Goal: Information Seeking & Learning: Learn about a topic

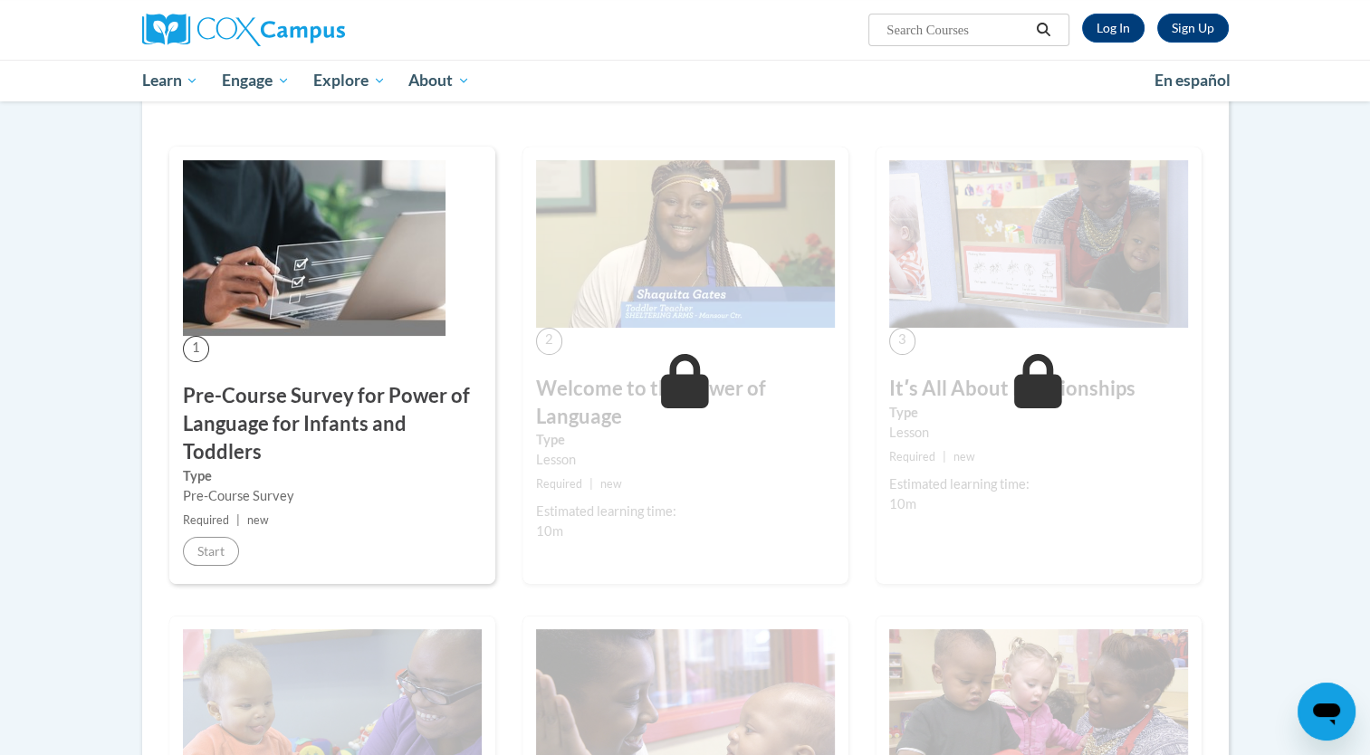
scroll to position [272, 0]
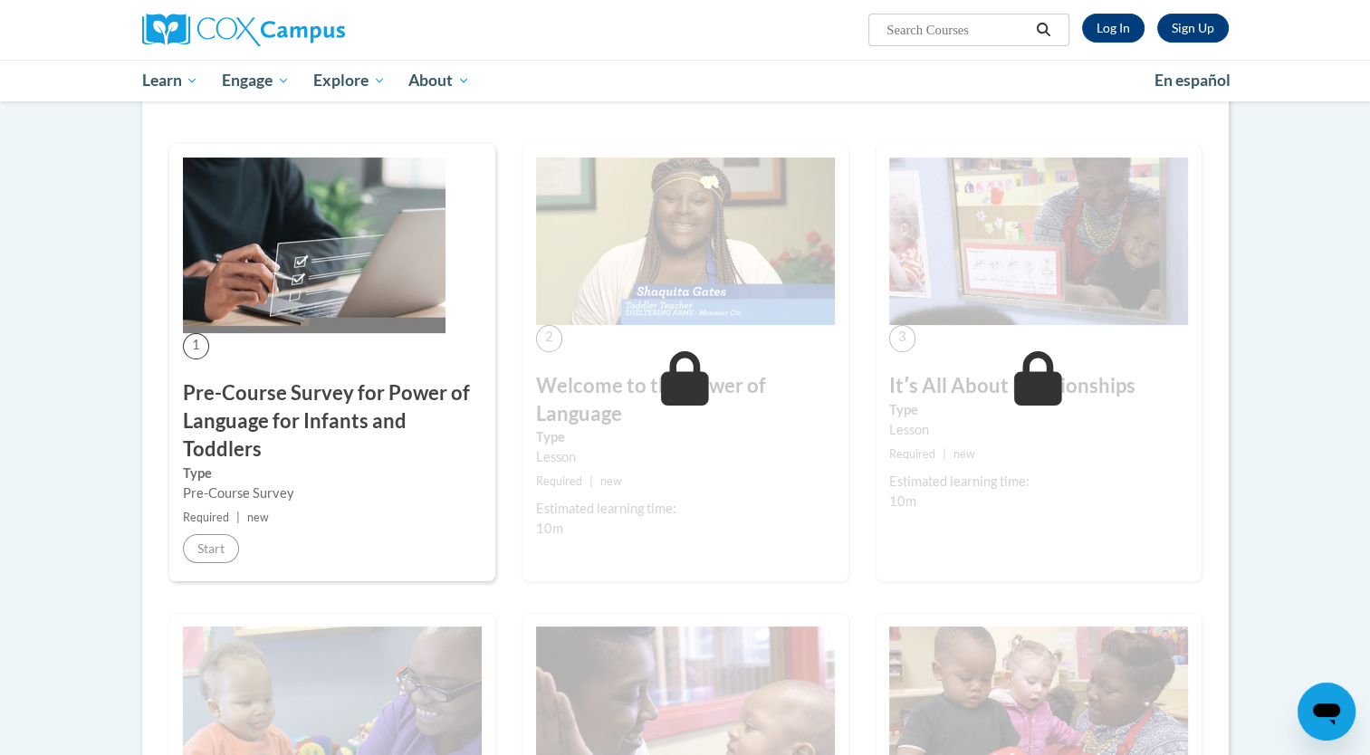
click at [319, 344] on div "1 Pre-Course Survey for Power of Language for Infants and Toddlers Type Pre-Cou…" at bounding box center [332, 362] width 326 height 437
click at [359, 254] on img at bounding box center [314, 246] width 263 height 176
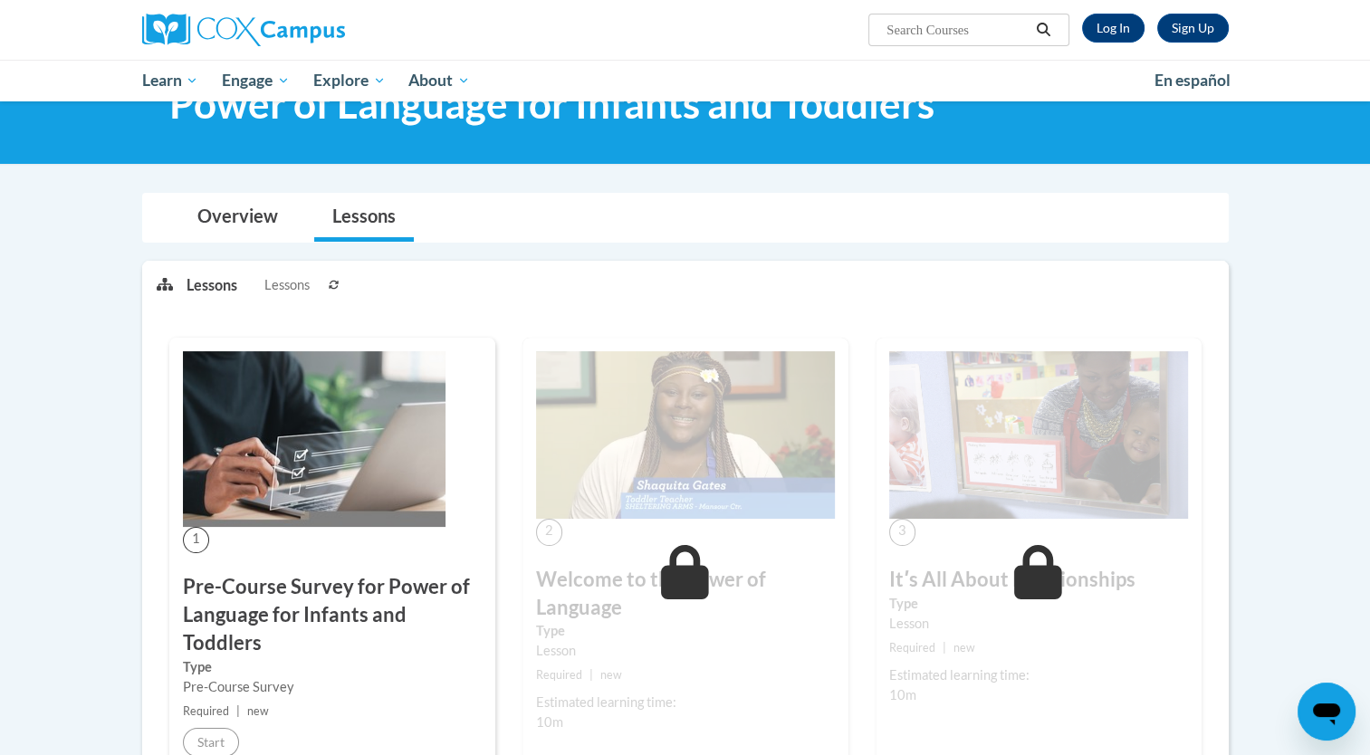
scroll to position [0, 0]
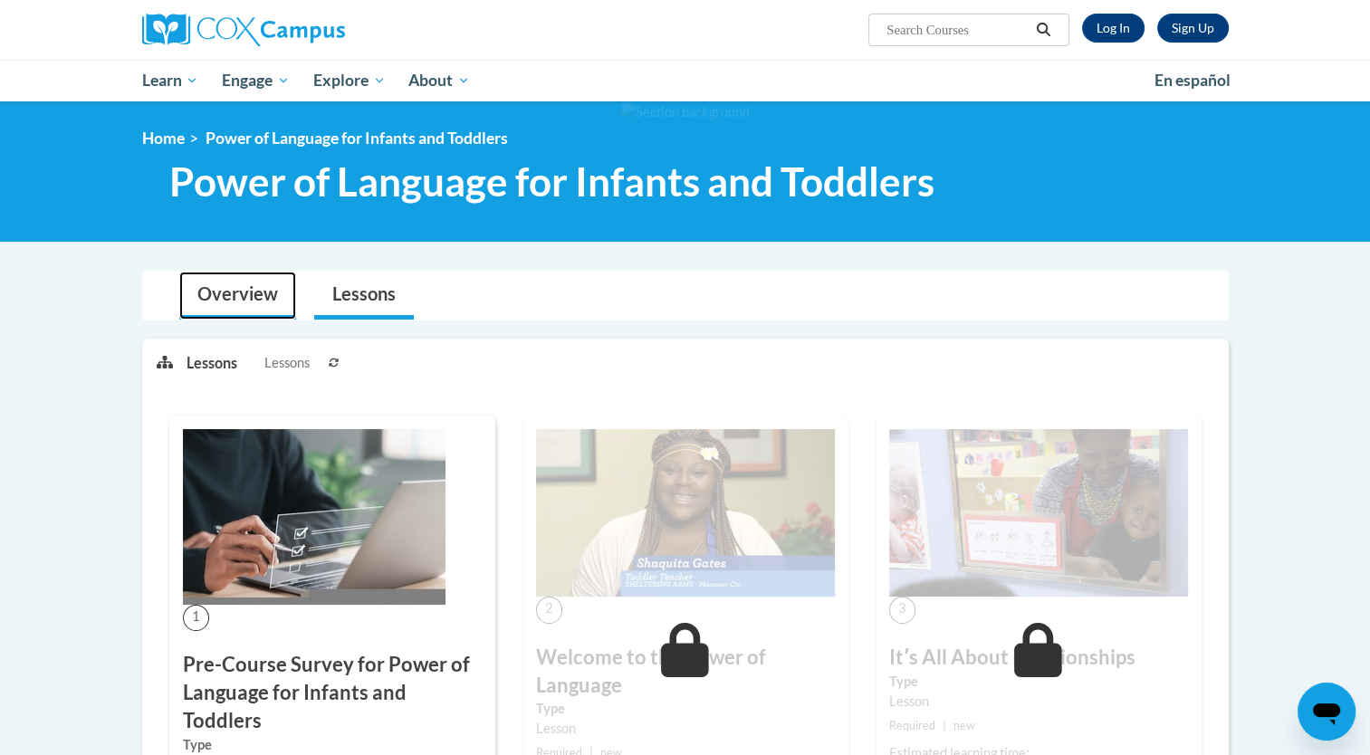
click at [250, 304] on link "Overview" at bounding box center [237, 296] width 117 height 48
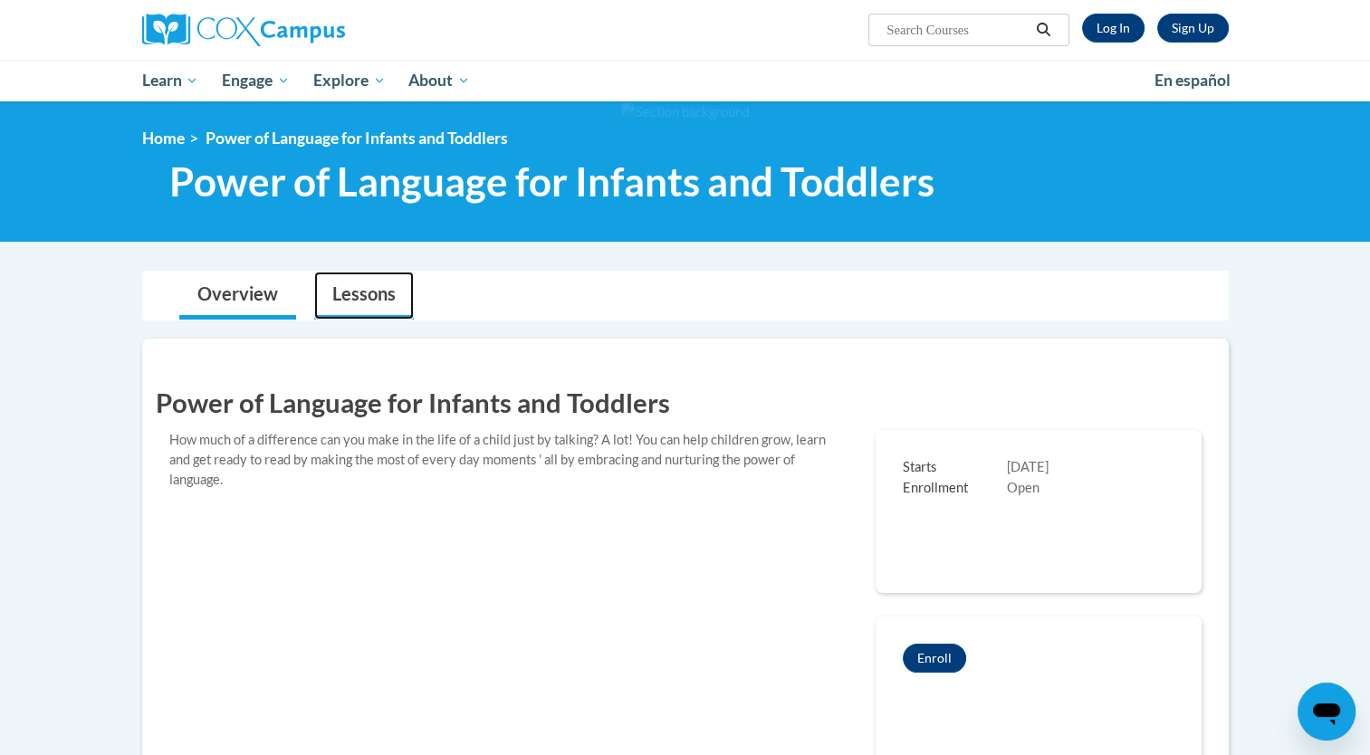
click at [358, 300] on link "Lessons" at bounding box center [364, 296] width 100 height 48
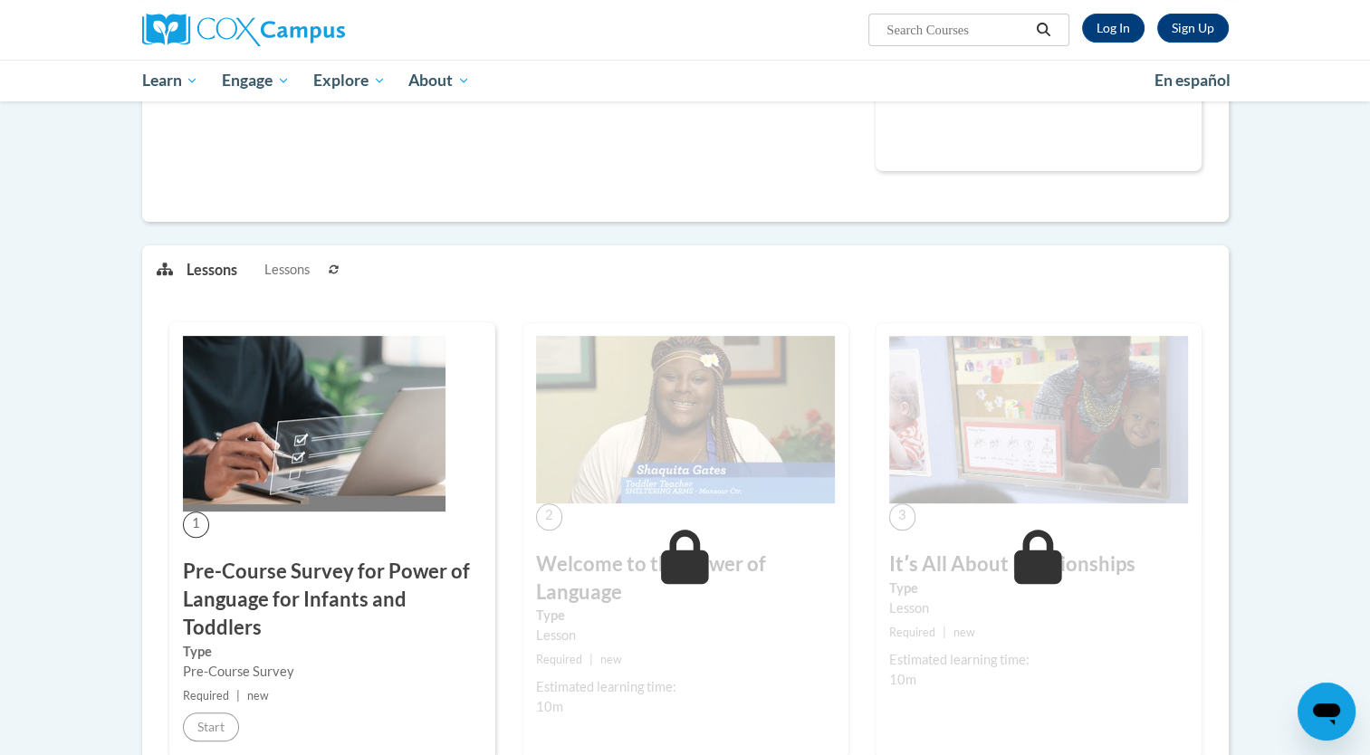
scroll to position [627, 0]
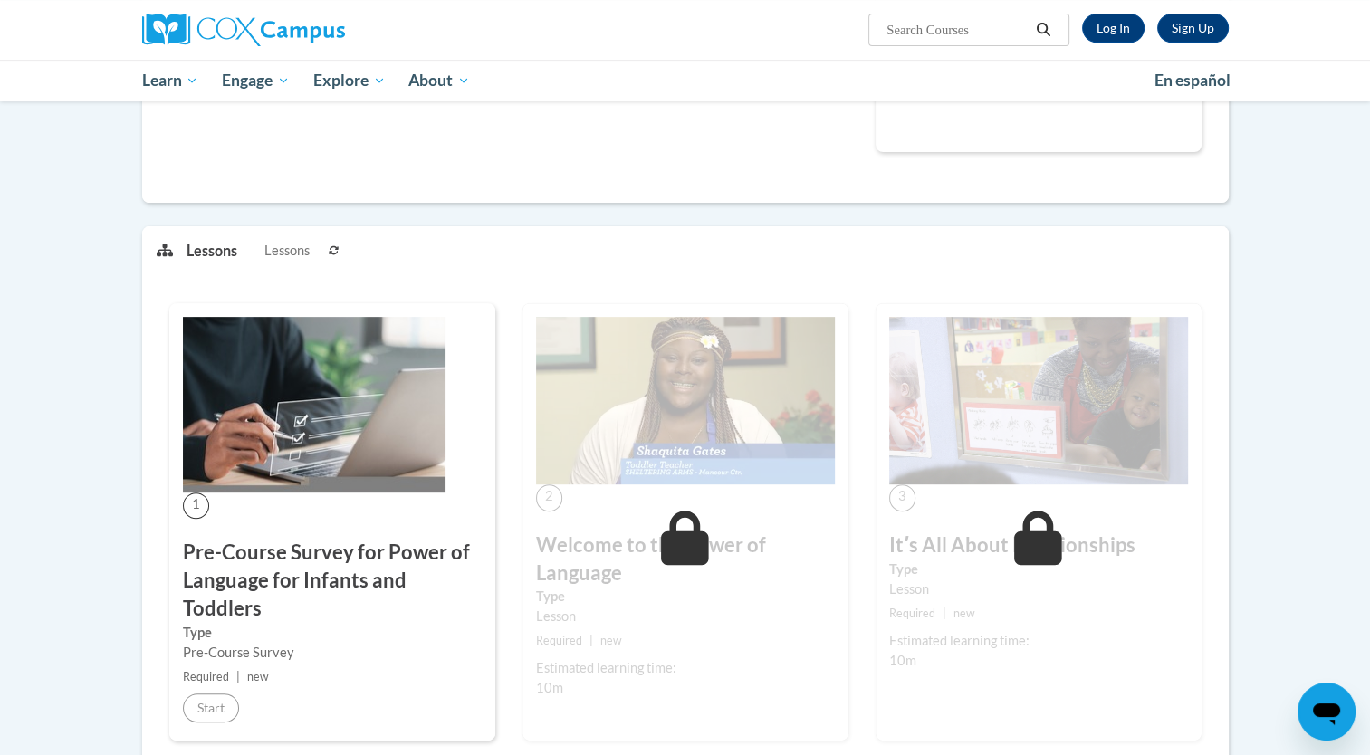
click at [391, 436] on img at bounding box center [314, 405] width 263 height 176
click at [1112, 36] on link "Log In" at bounding box center [1113, 28] width 62 height 29
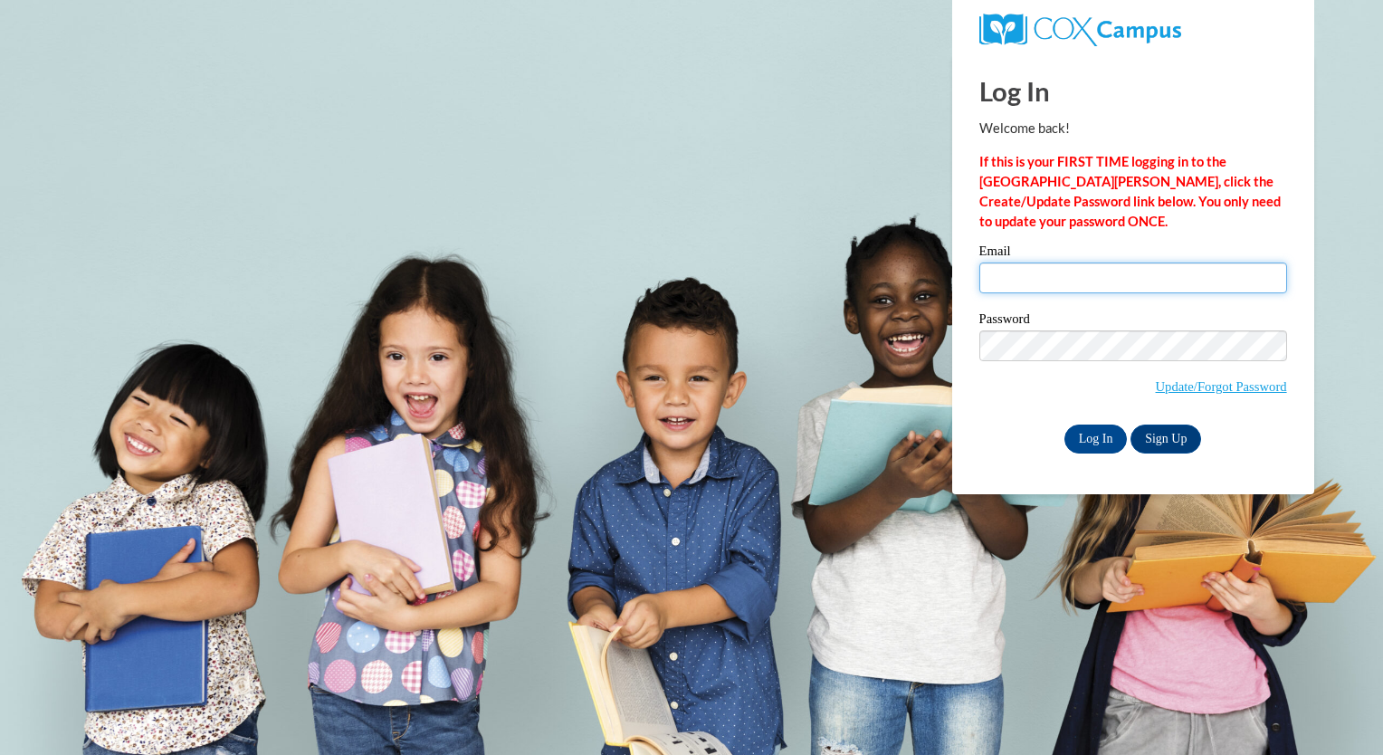
click at [1032, 271] on input "Email" at bounding box center [1134, 278] width 308 height 31
type input "liliana.chavez@capna.org"
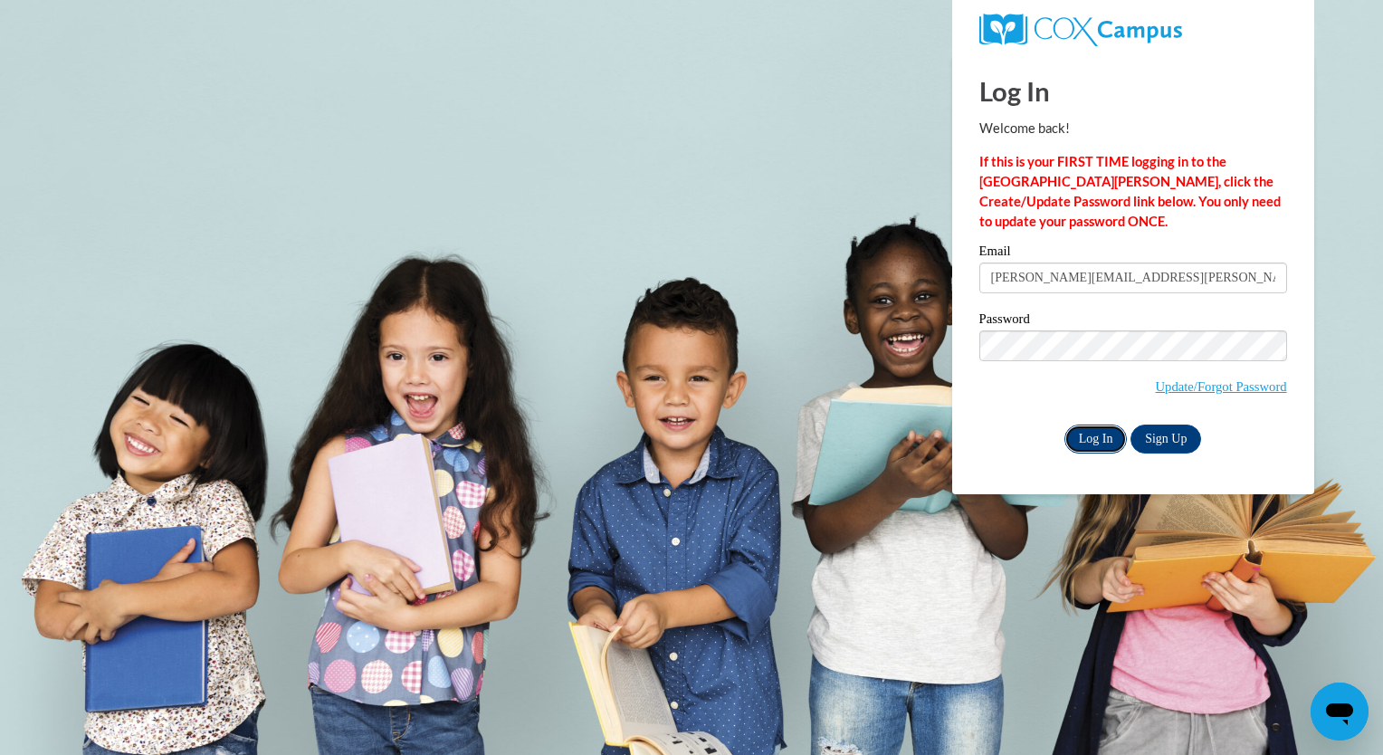
click at [1090, 442] on input "Log In" at bounding box center [1096, 439] width 63 height 29
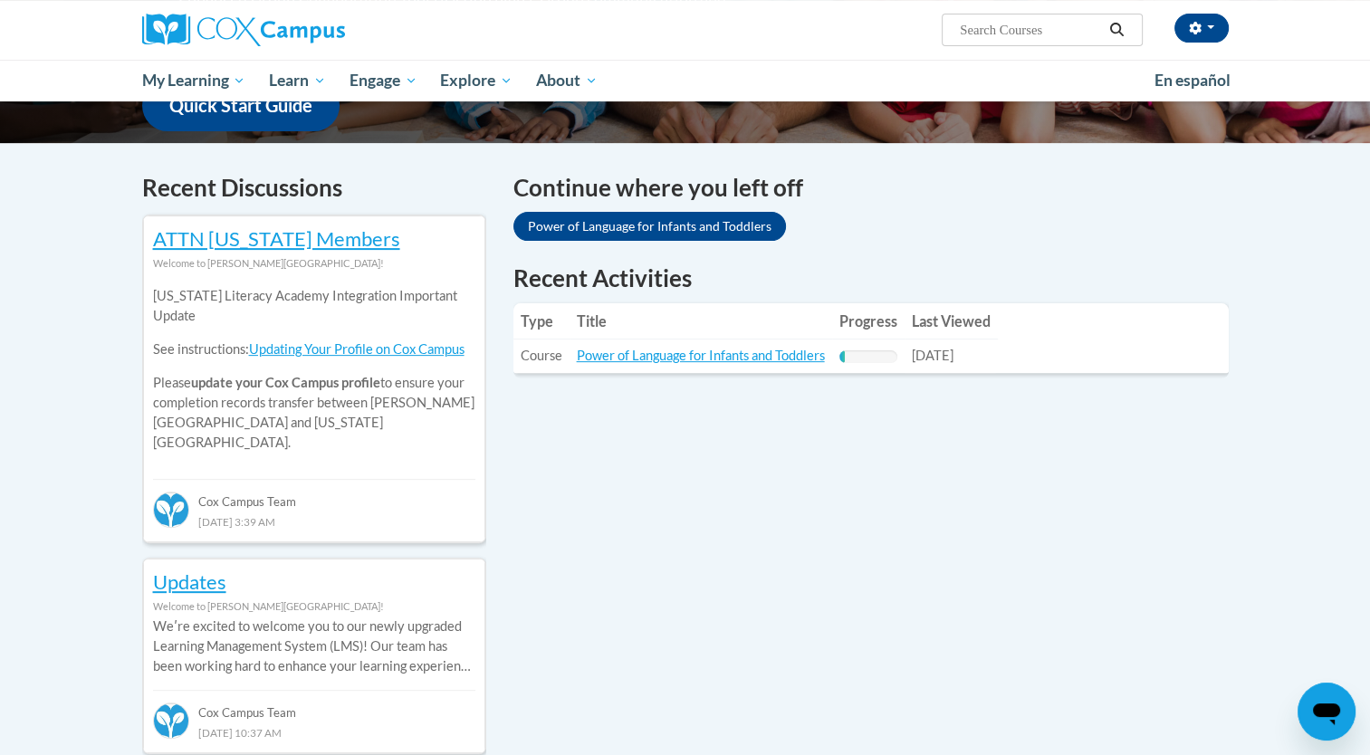
scroll to position [528, 0]
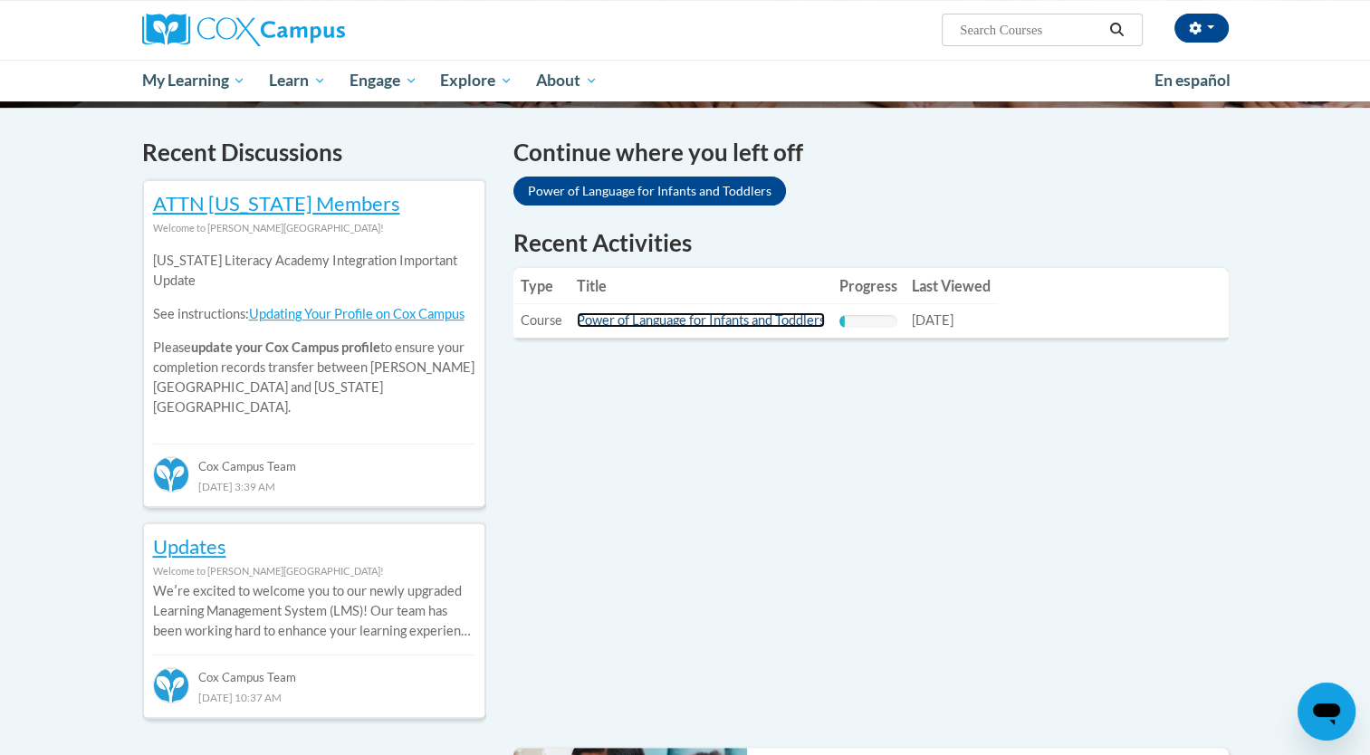
click at [746, 317] on link "Power of Language for Infants and Toddlers" at bounding box center [701, 319] width 248 height 15
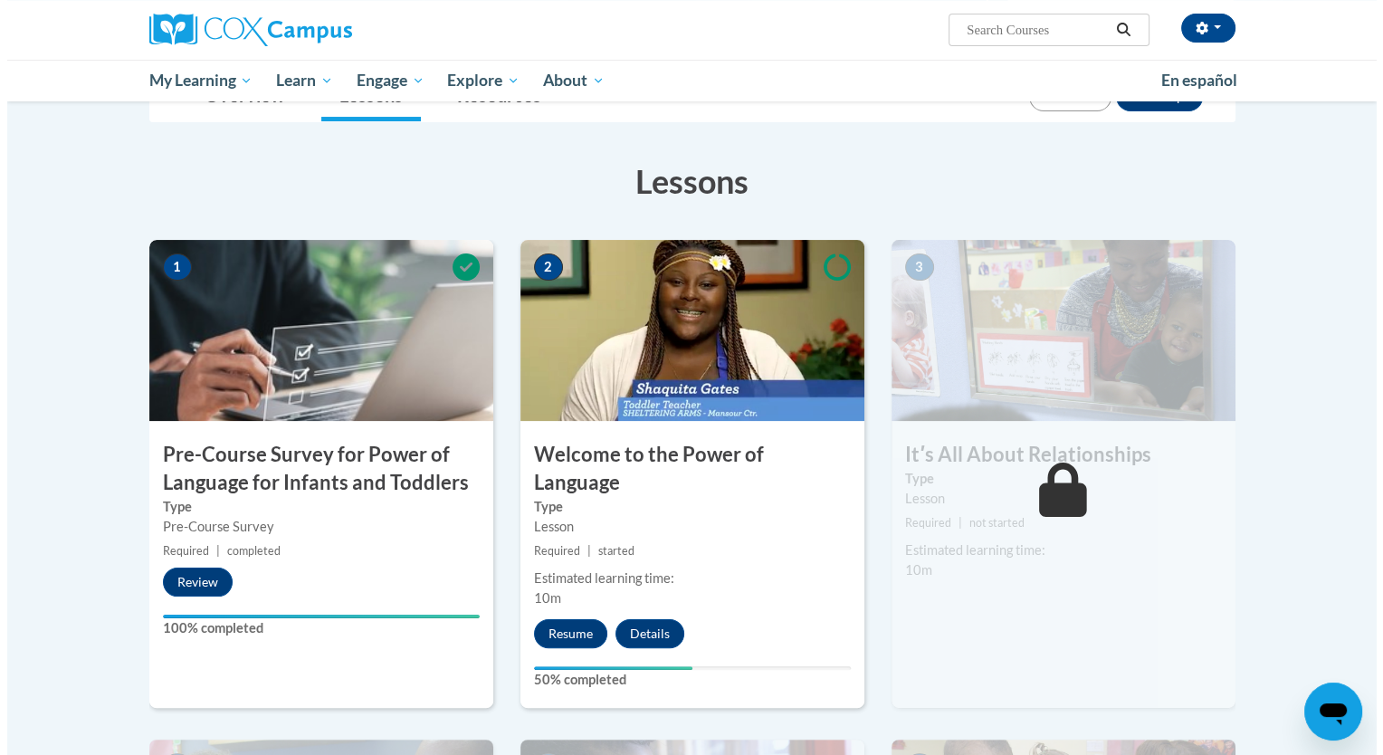
scroll to position [254, 0]
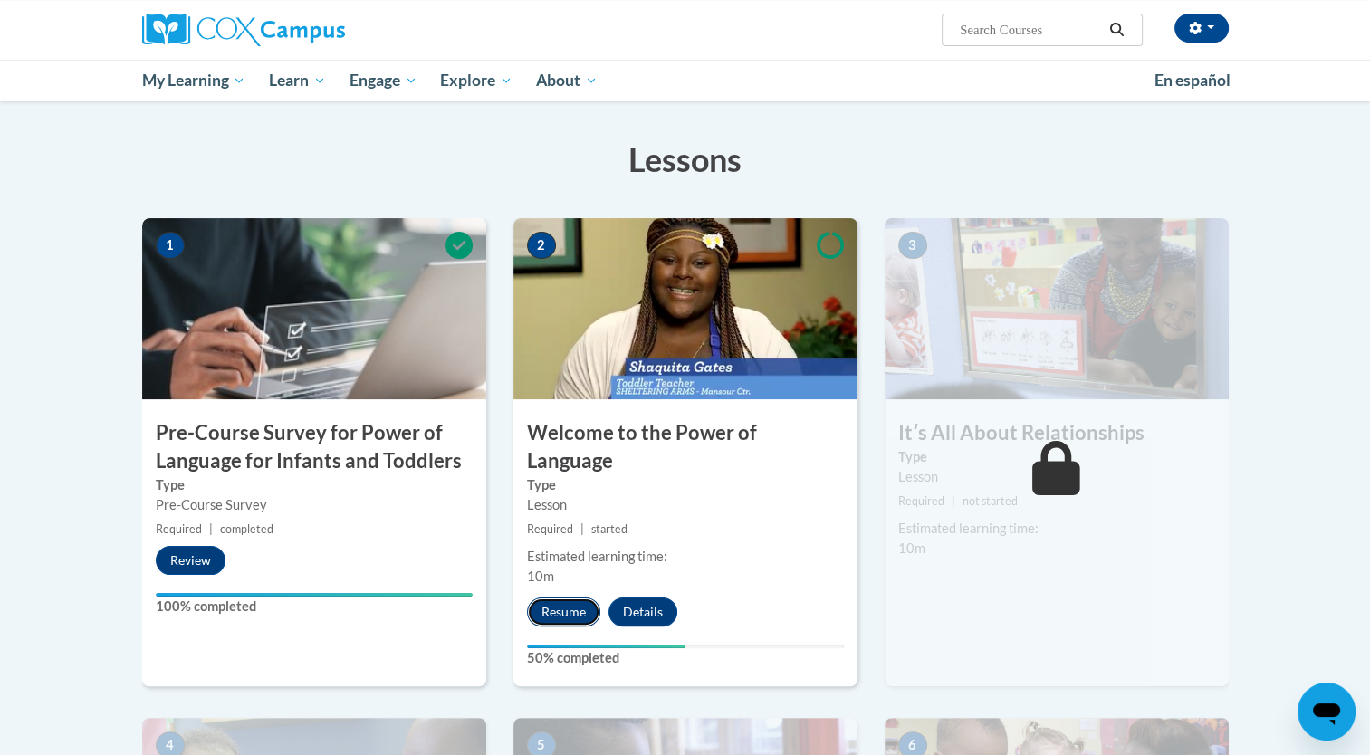
click at [553, 598] on button "Resume" at bounding box center [563, 612] width 73 height 29
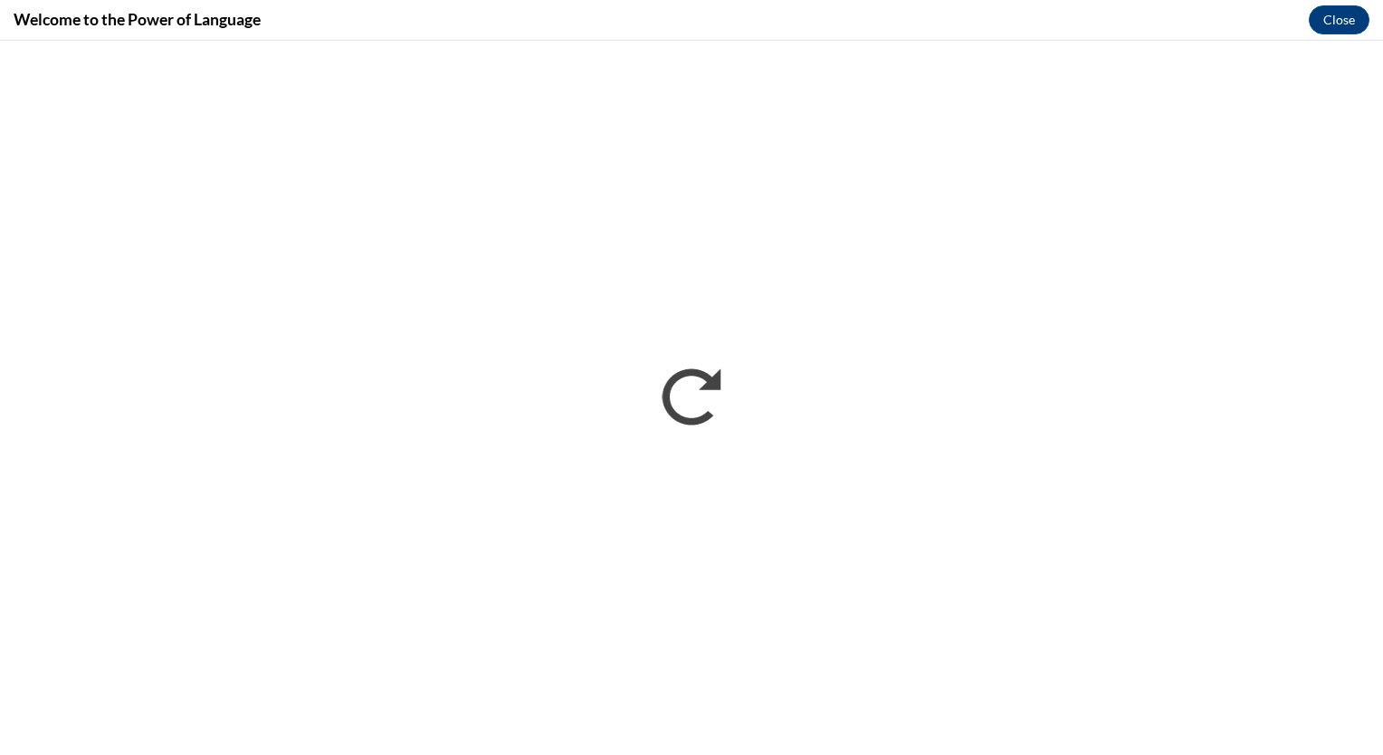
scroll to position [0, 0]
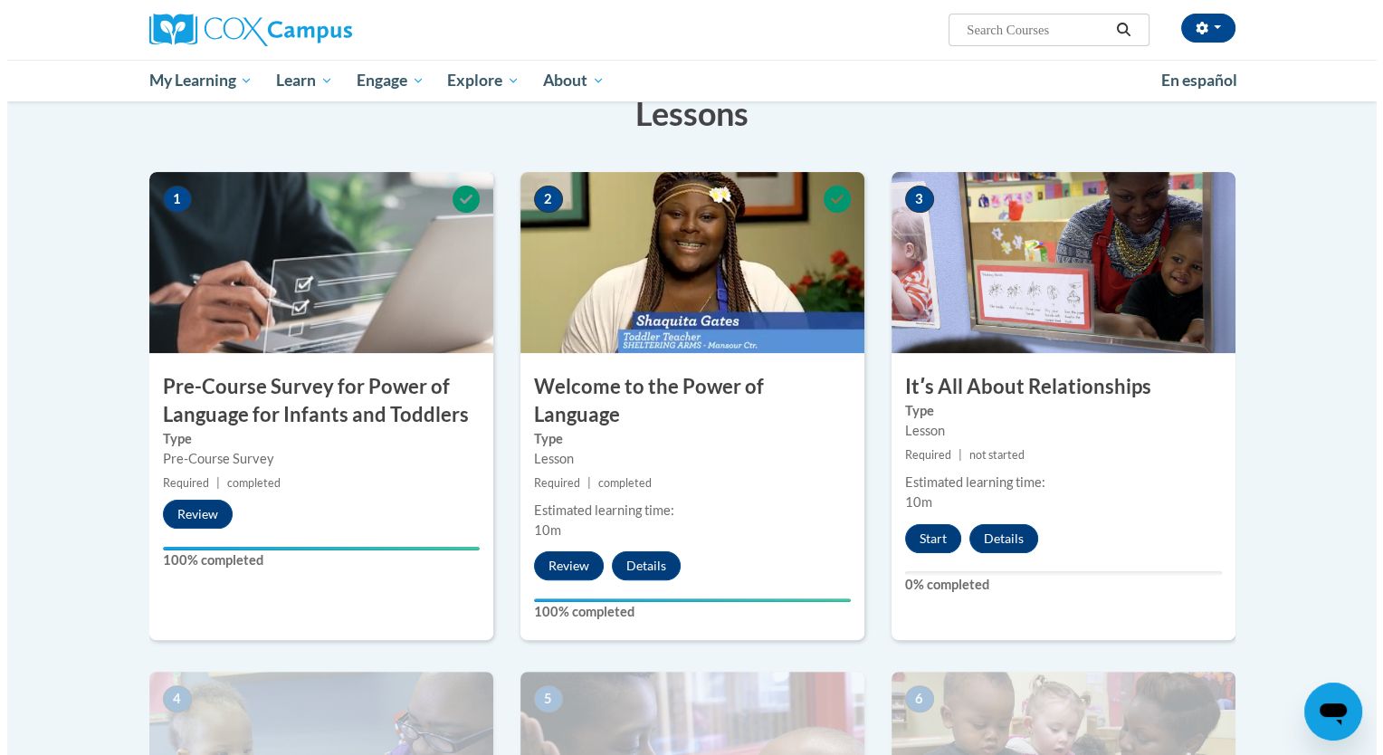
scroll to position [356, 0]
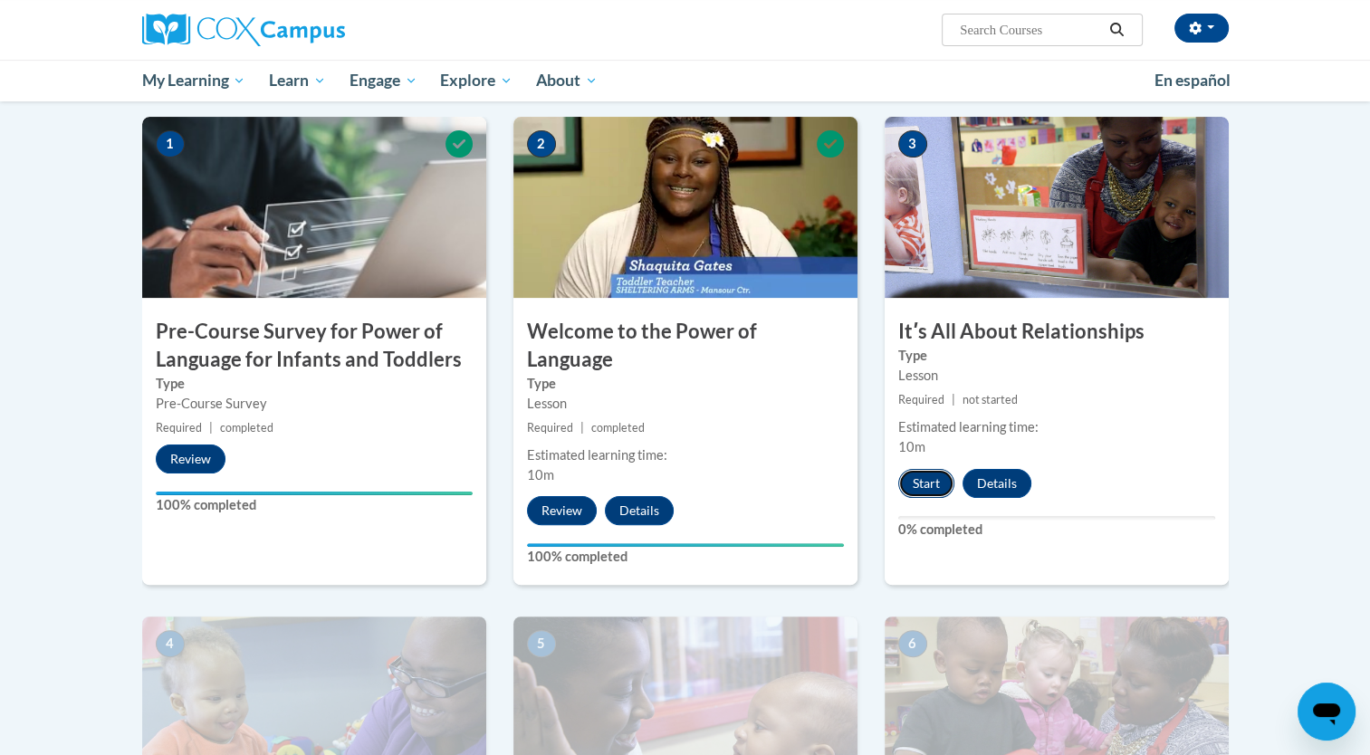
click at [923, 486] on button "Start" at bounding box center [926, 483] width 56 height 29
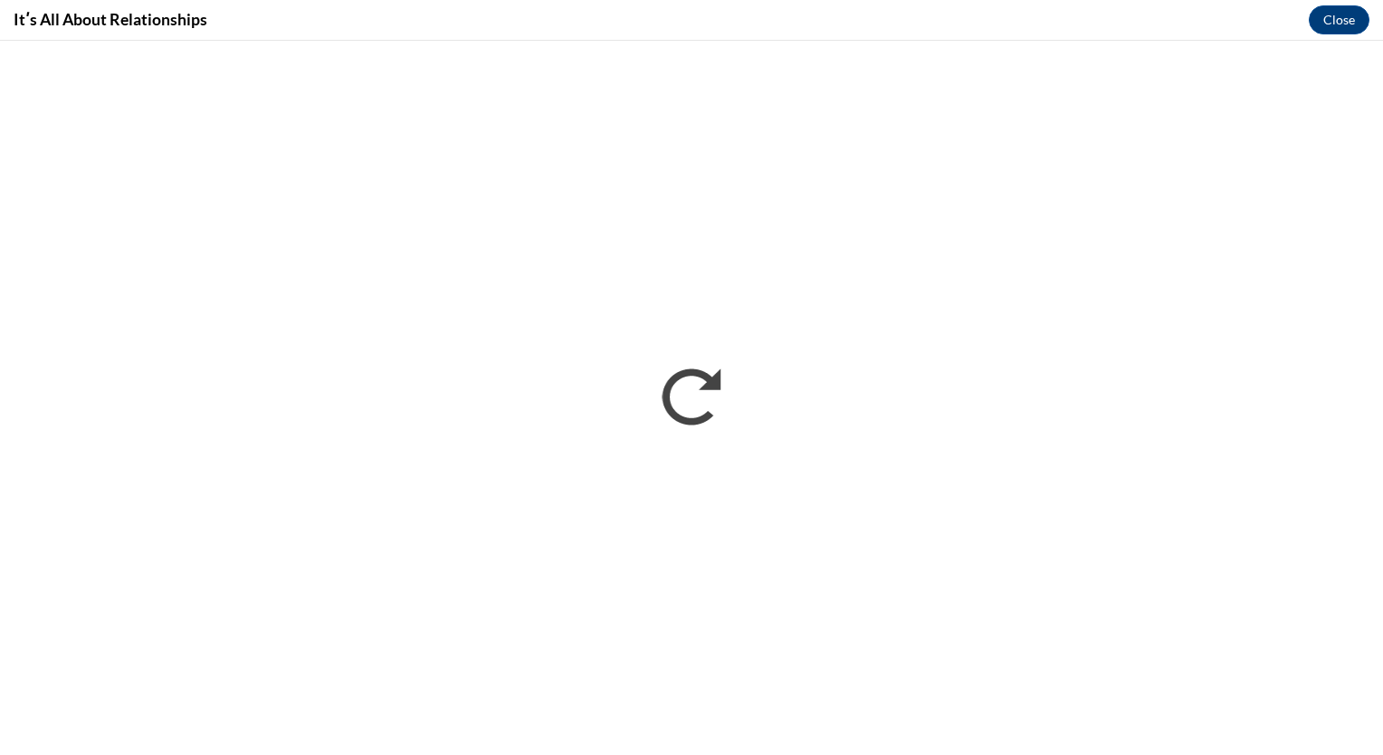
scroll to position [0, 0]
